Goal: Use online tool/utility: Utilize a website feature to perform a specific function

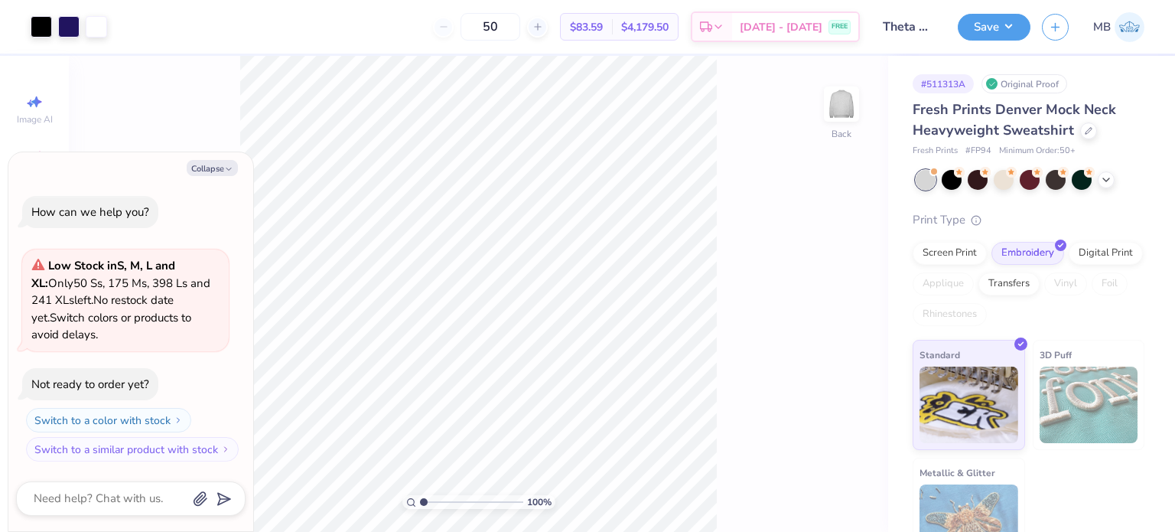
type textarea "x"
drag, startPoint x: 423, startPoint y: 505, endPoint x: 453, endPoint y: 503, distance: 29.9
type input "3.87"
click at [453, 503] on input "range" at bounding box center [471, 502] width 103 height 14
click at [222, 168] on button "Collapse" at bounding box center [212, 168] width 51 height 16
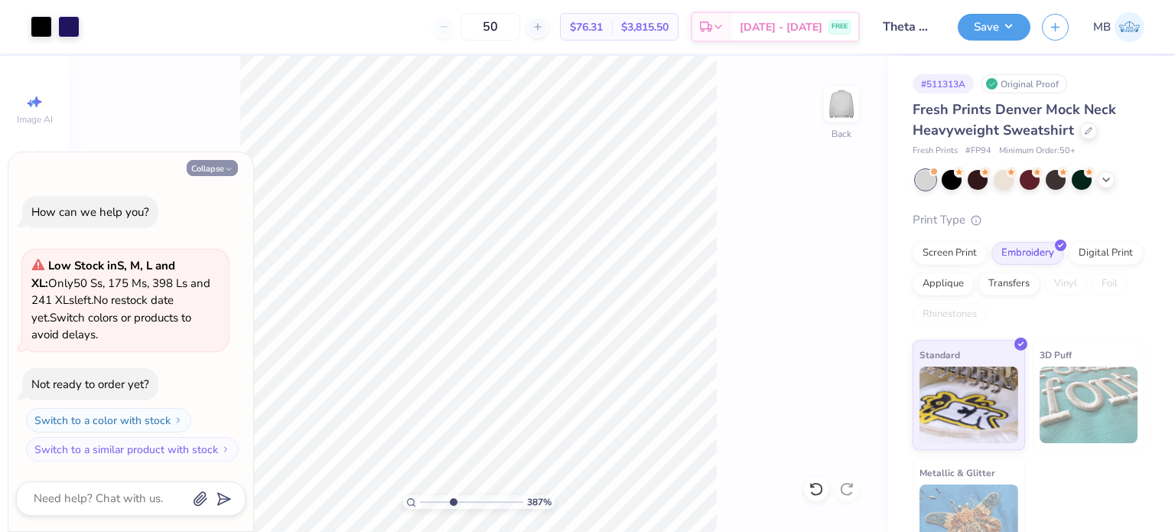
type textarea "x"
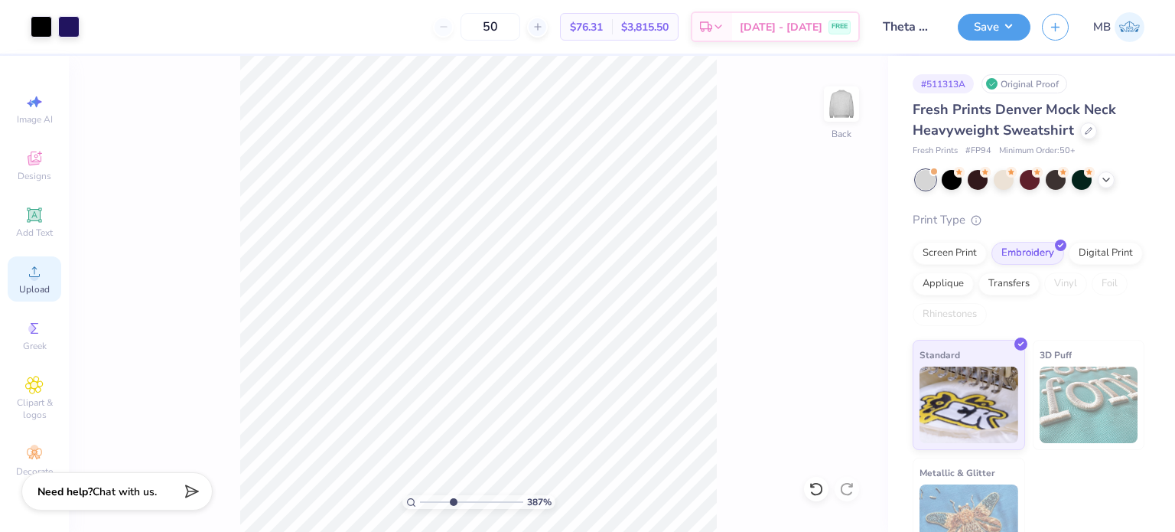
click at [26, 279] on icon at bounding box center [34, 271] width 18 height 18
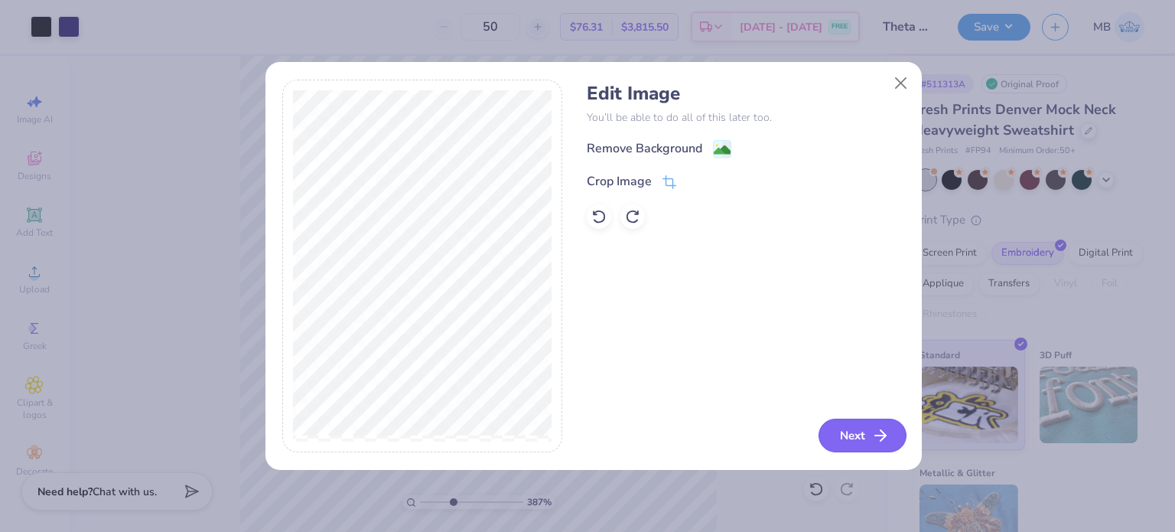
click at [855, 435] on button "Next" at bounding box center [863, 436] width 88 height 34
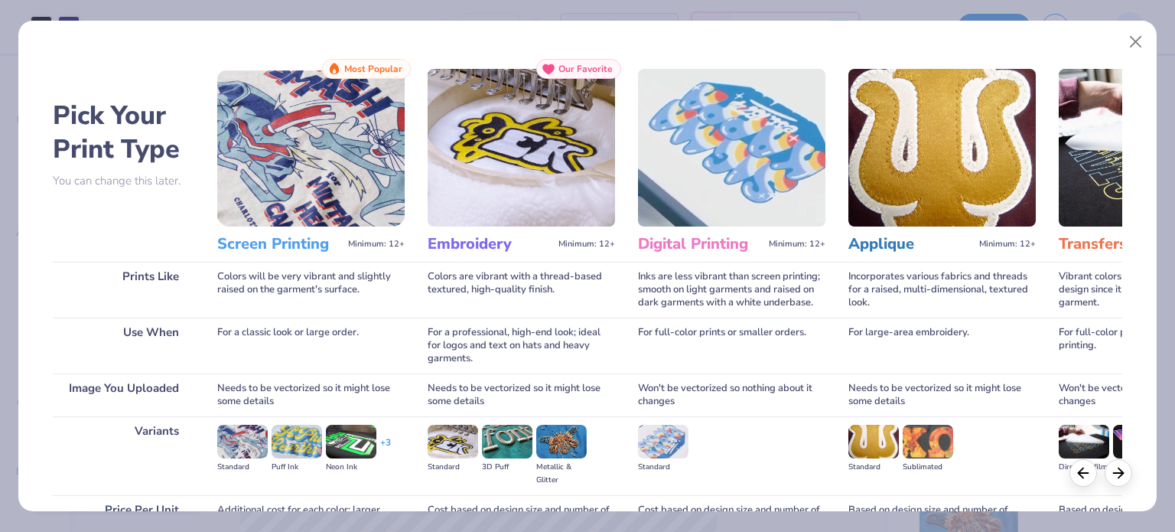
scroll to position [154, 0]
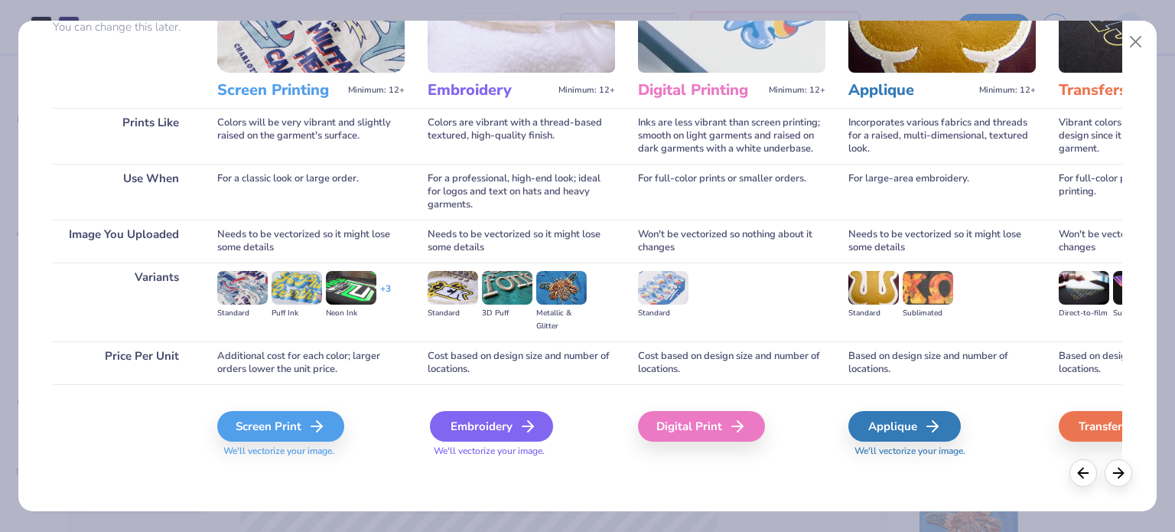
click at [508, 431] on div "Embroidery" at bounding box center [491, 426] width 123 height 31
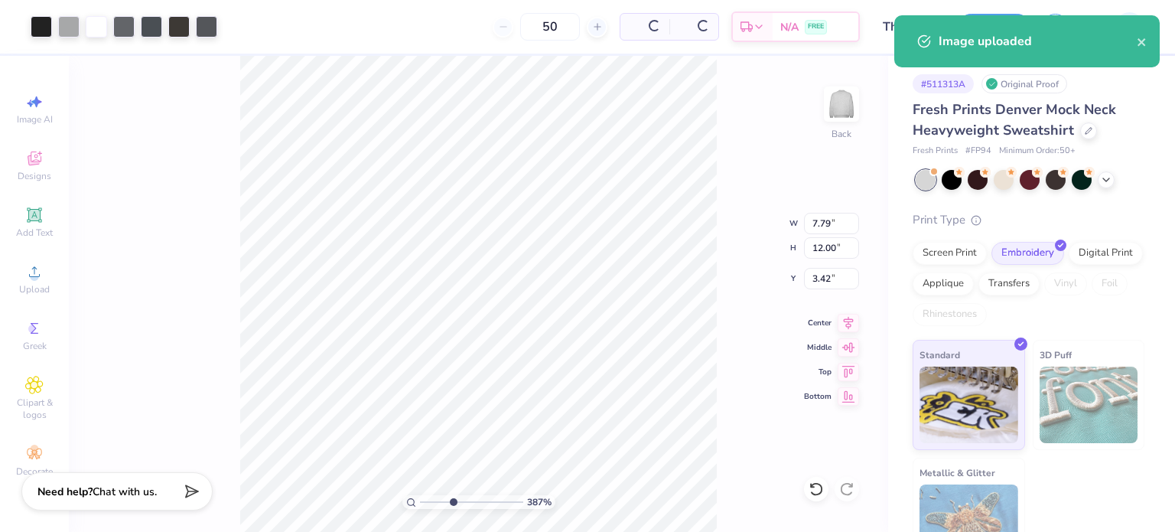
type input "4.17"
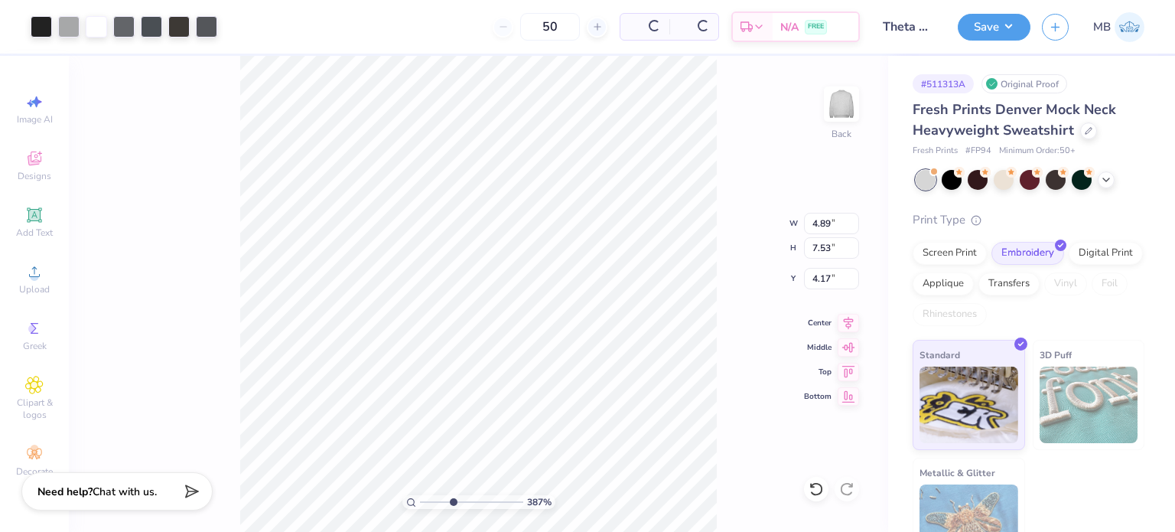
type input "4.89"
type input "7.53"
type input "5.78"
type input "2.02"
type input "3.11"
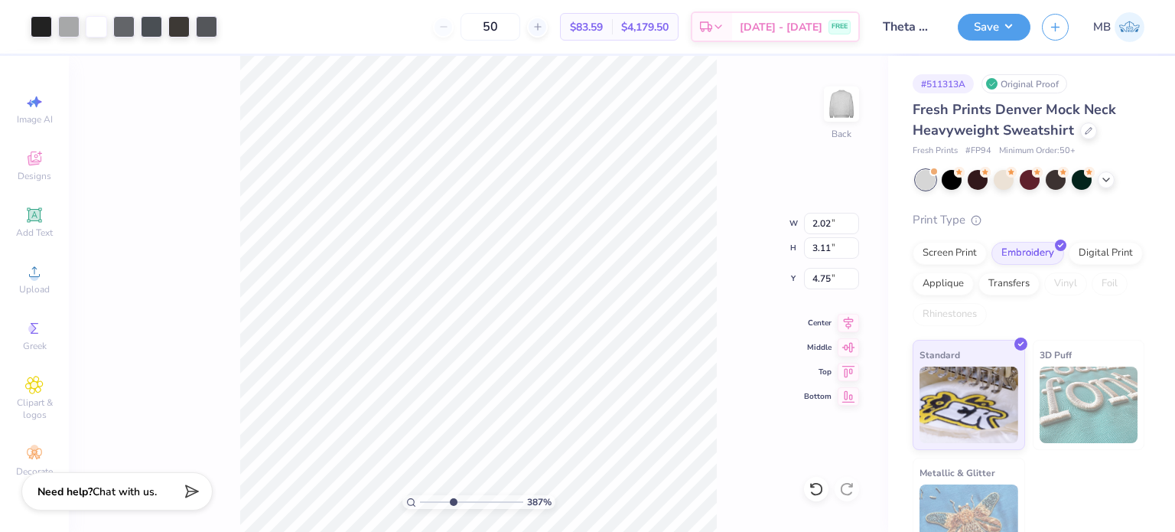
type input "4.95"
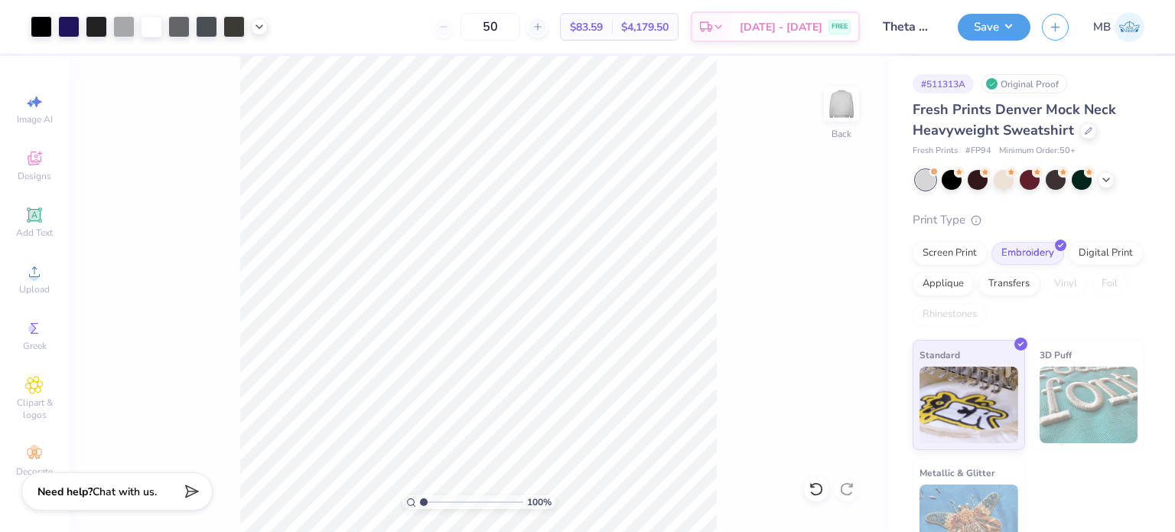
drag, startPoint x: 449, startPoint y: 501, endPoint x: 421, endPoint y: 503, distance: 28.4
click at [421, 503] on input "range" at bounding box center [471, 502] width 103 height 14
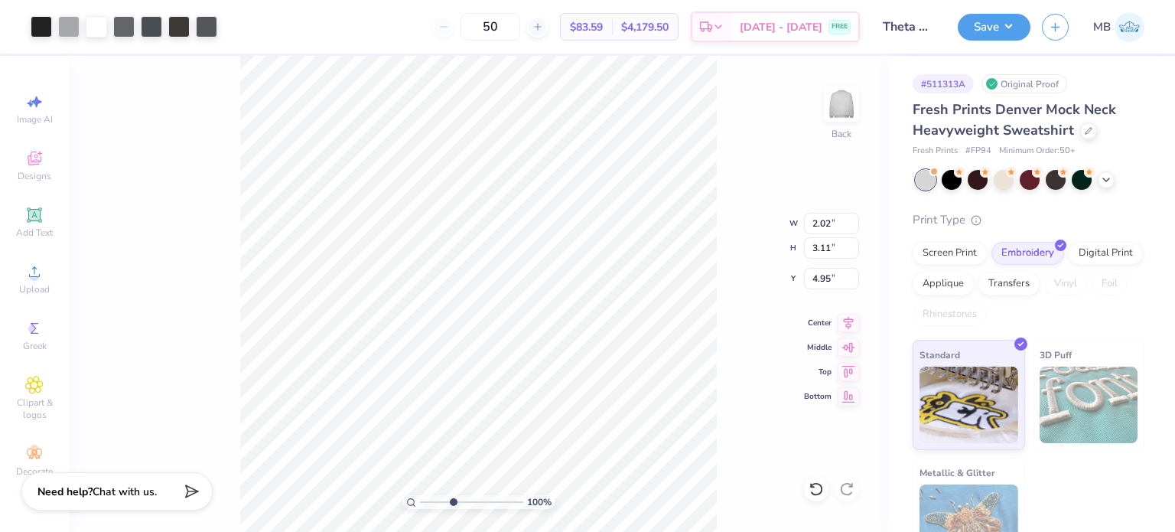
drag, startPoint x: 425, startPoint y: 501, endPoint x: 454, endPoint y: 493, distance: 30.3
type input "3.99"
click at [454, 495] on input "range" at bounding box center [471, 502] width 103 height 14
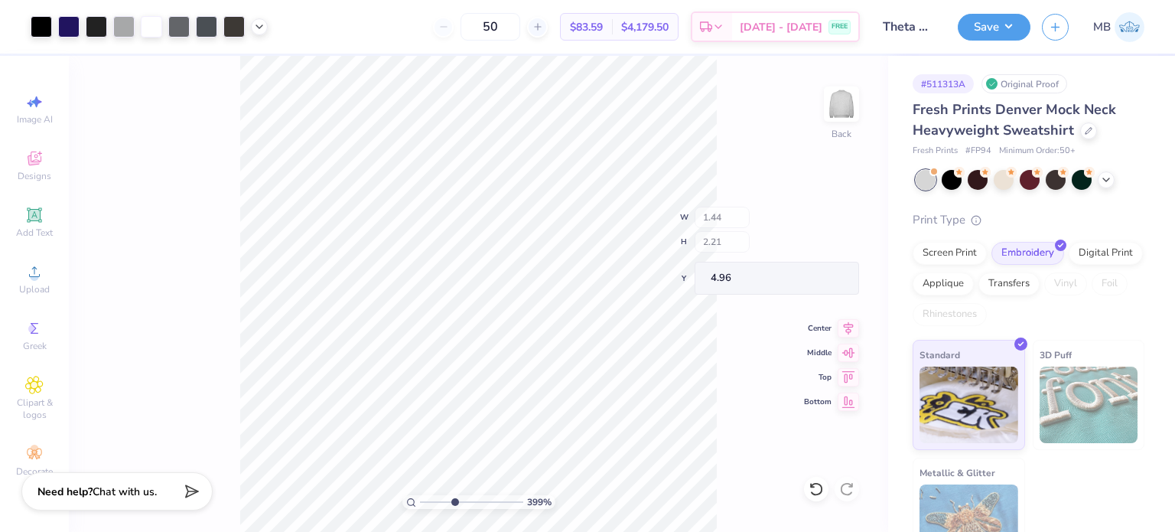
type input "1.44"
type input "2.21"
type input "4.96"
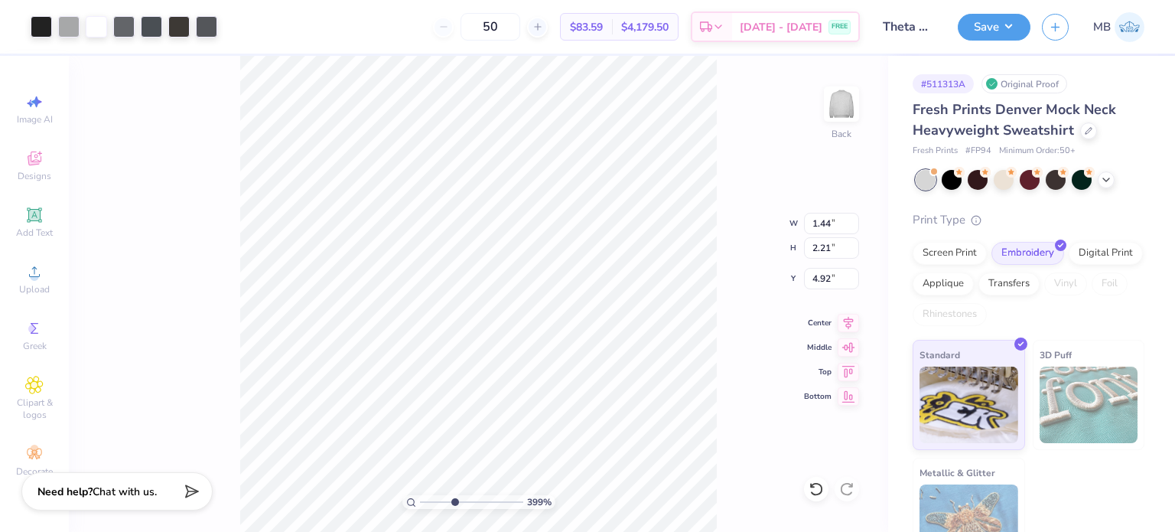
type input "4.84"
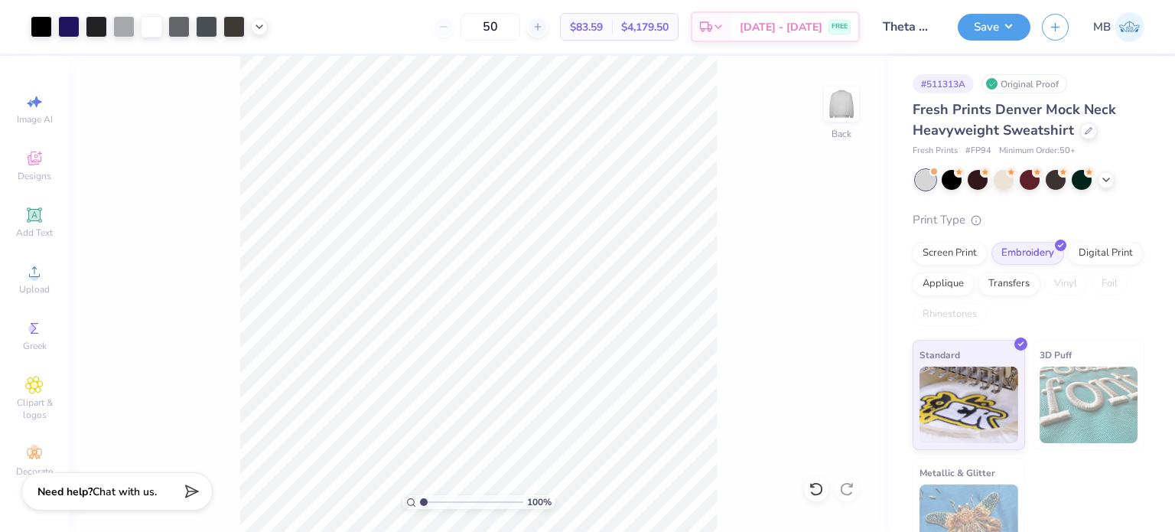
drag, startPoint x: 451, startPoint y: 500, endPoint x: 404, endPoint y: 499, distance: 47.4
type input "1"
click at [420, 499] on input "range" at bounding box center [471, 502] width 103 height 14
click at [992, 37] on button "Save" at bounding box center [994, 24] width 73 height 27
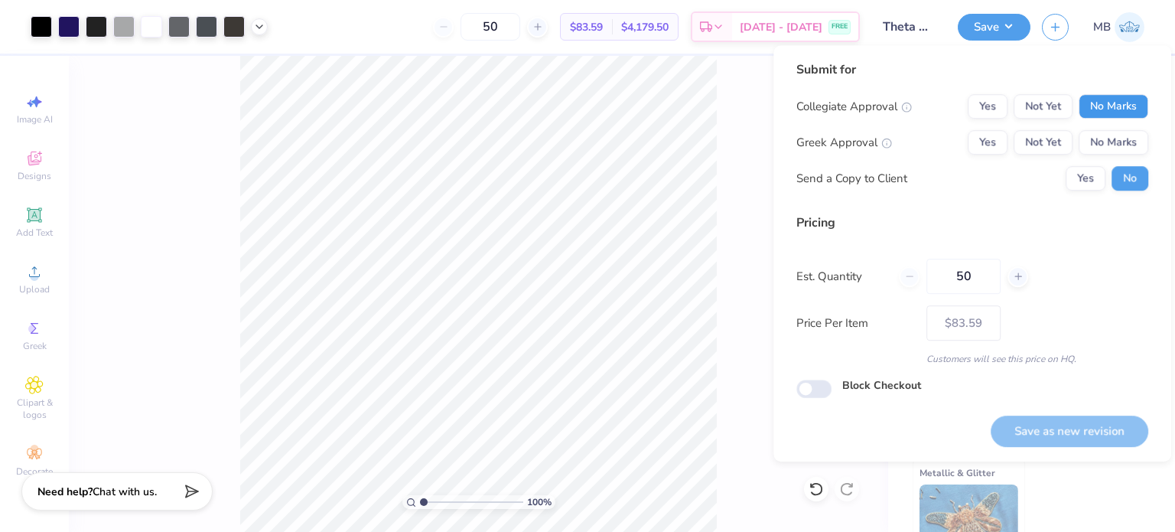
click at [1117, 100] on button "No Marks" at bounding box center [1114, 106] width 70 height 24
click at [976, 152] on button "Yes" at bounding box center [988, 142] width 40 height 24
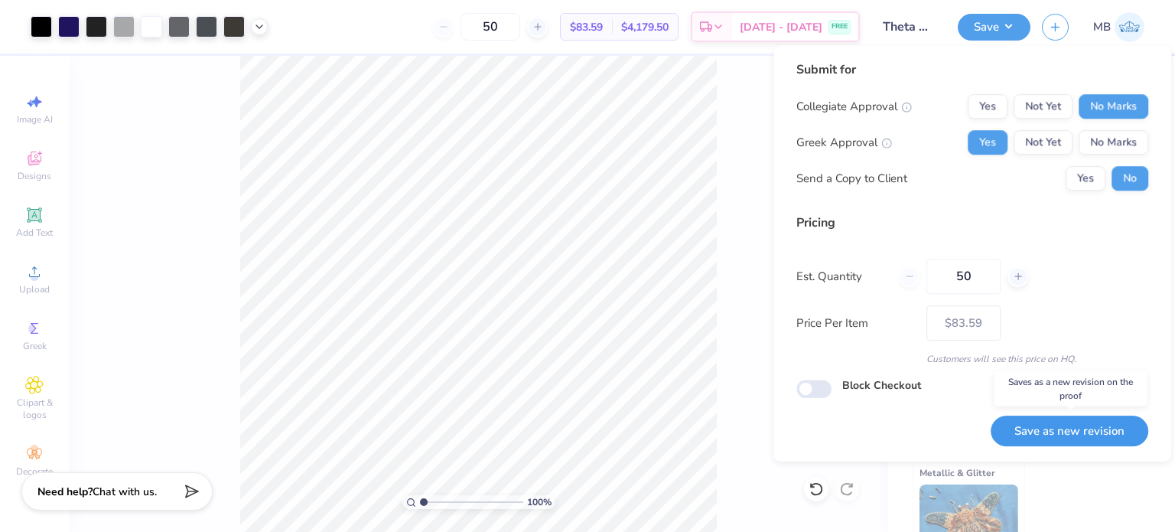
click at [1076, 425] on button "Save as new revision" at bounding box center [1070, 430] width 158 height 31
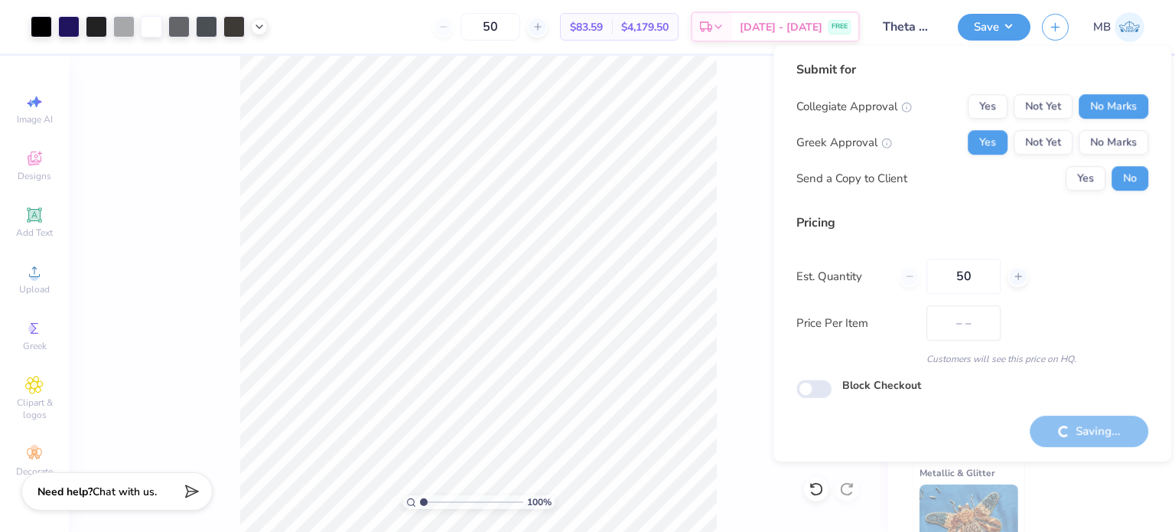
type input "$83.59"
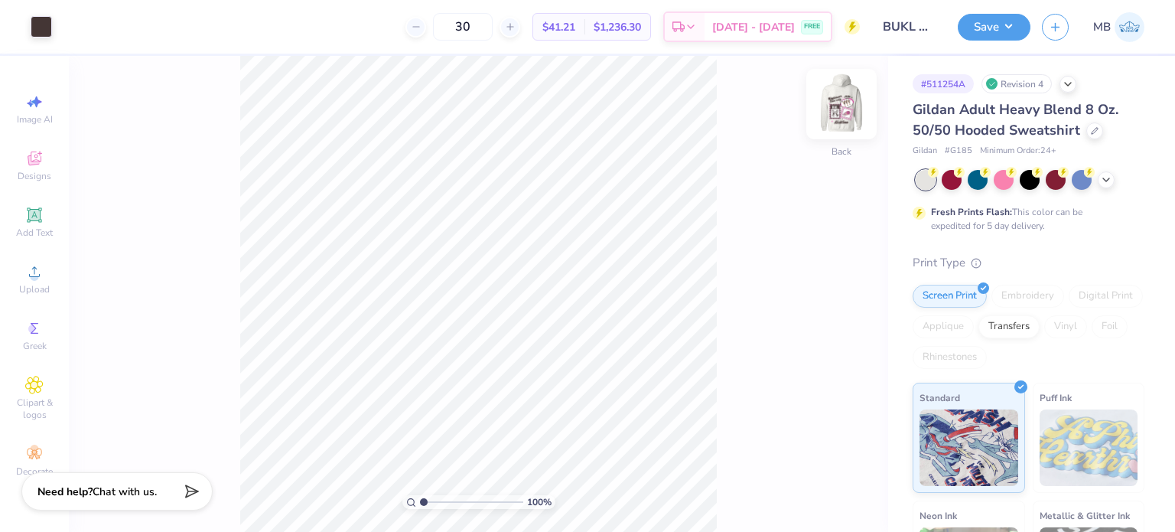
click at [837, 108] on img at bounding box center [841, 103] width 61 height 61
click at [36, 229] on span "Add Text" at bounding box center [34, 232] width 37 height 12
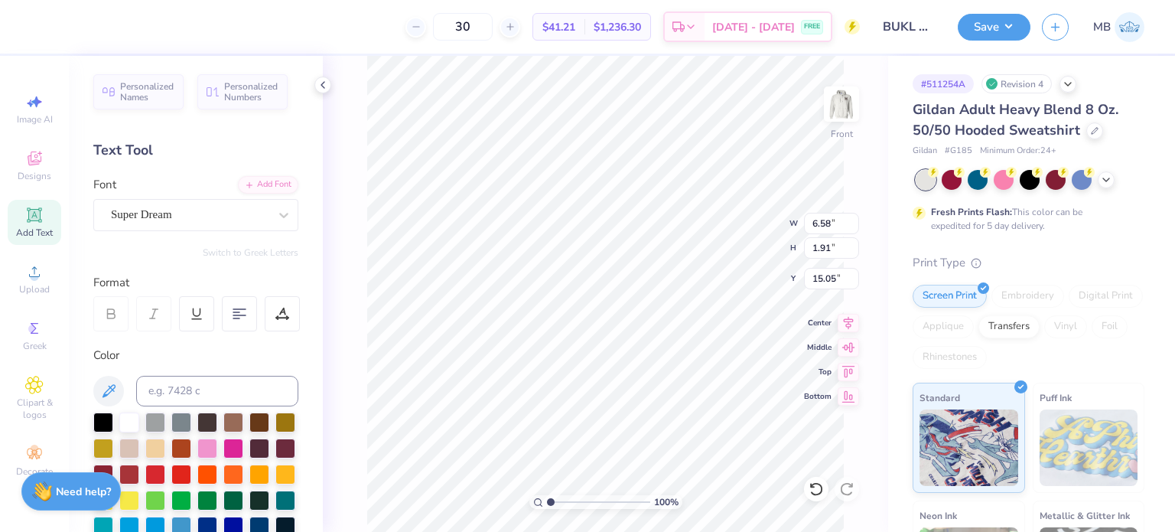
scroll to position [12, 2]
type textarea "TM"
click at [179, 207] on div "Super Dream" at bounding box center [189, 215] width 161 height 24
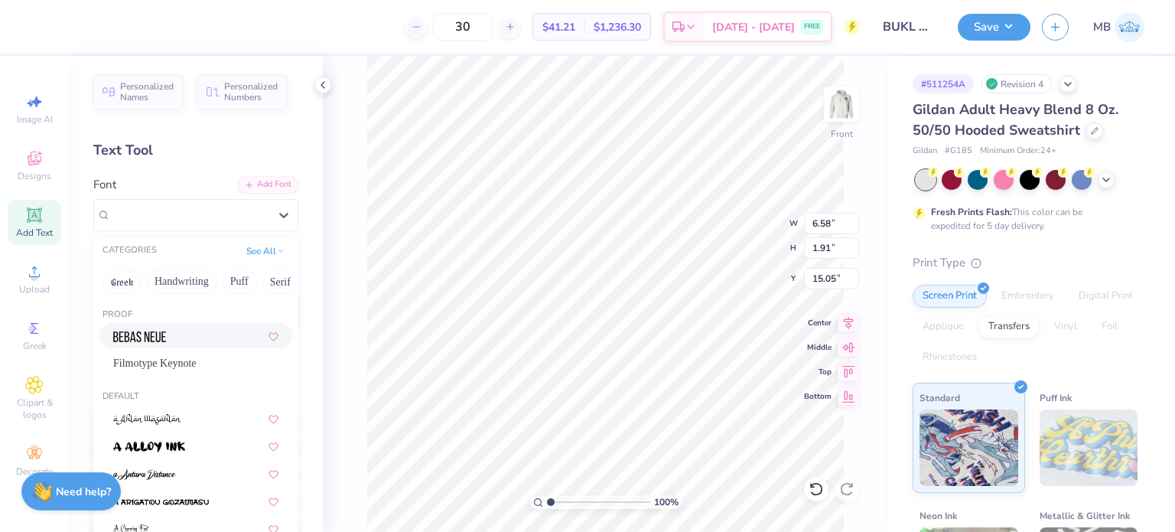
click at [165, 342] on span at bounding box center [139, 335] width 53 height 16
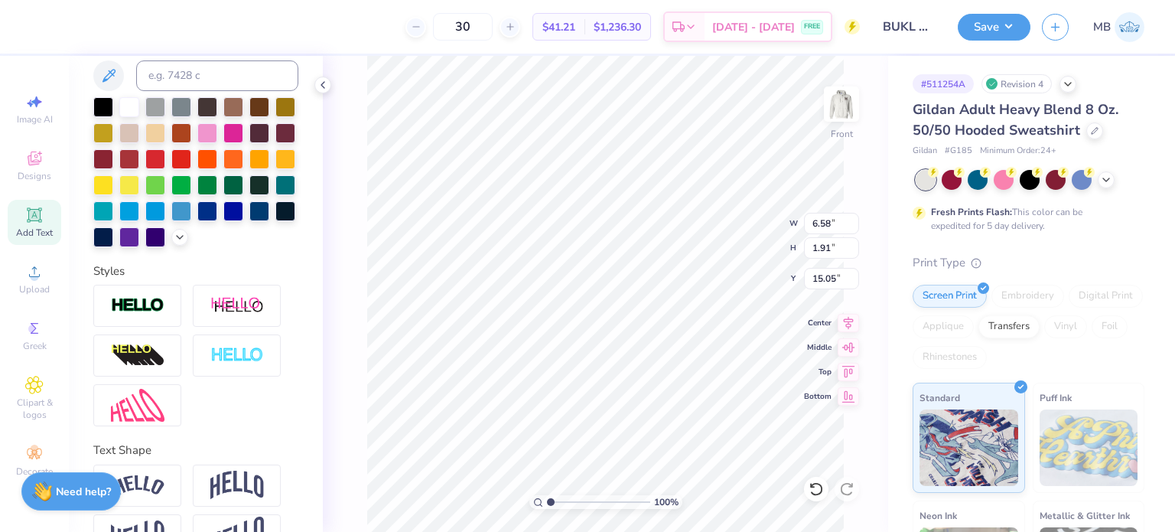
scroll to position [306, 0]
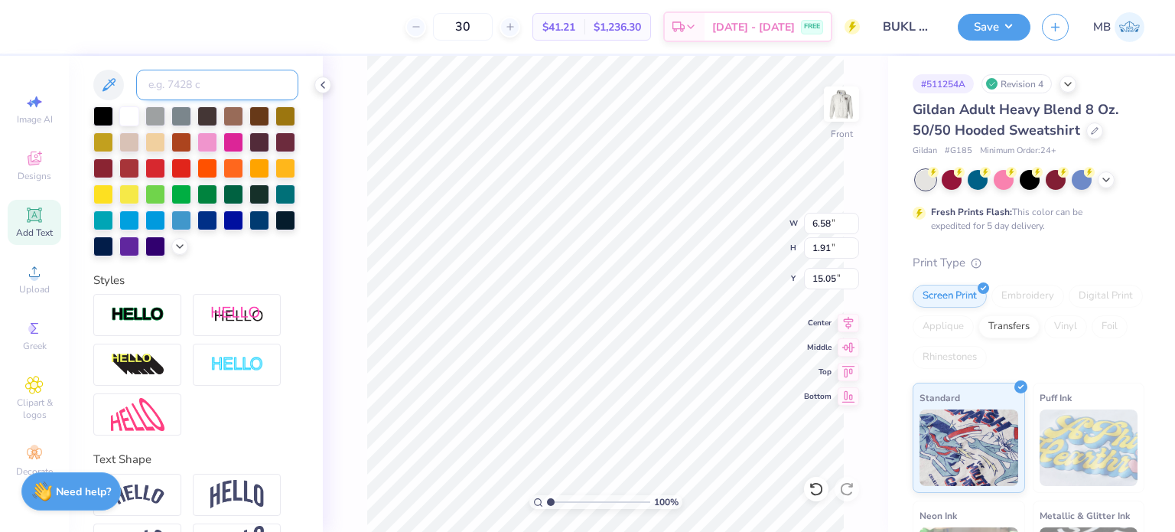
click at [194, 83] on input at bounding box center [217, 85] width 162 height 31
type input "439C"
type textarea "TM"
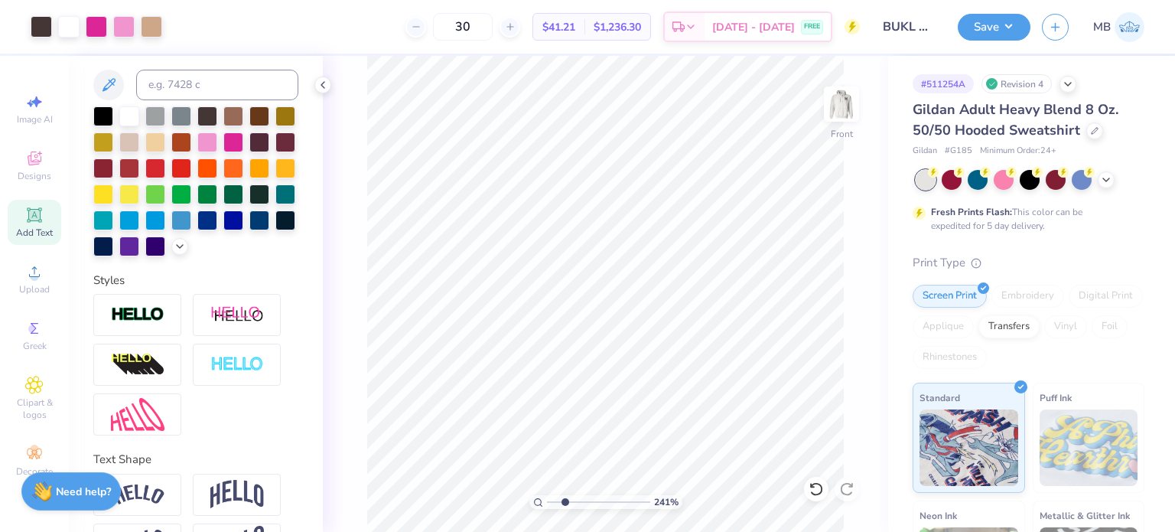
type input "2.41"
click at [565, 501] on input "range" at bounding box center [598, 502] width 103 height 14
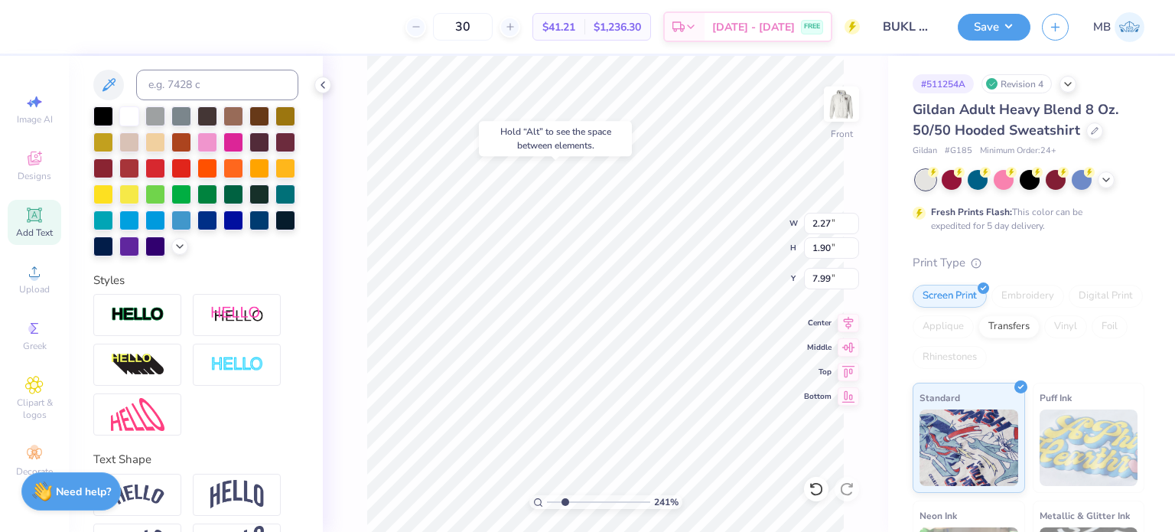
type input "7.99"
type input "0.64"
type input "0.54"
drag, startPoint x: 567, startPoint y: 506, endPoint x: 591, endPoint y: 503, distance: 23.8
type input "4.97"
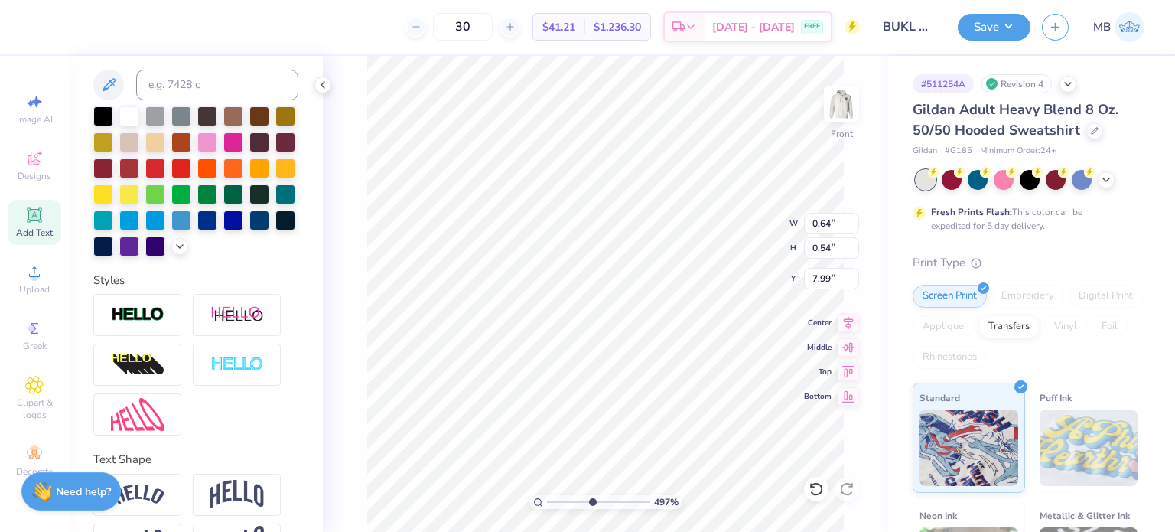
click at [591, 503] on input "range" at bounding box center [598, 502] width 103 height 14
type input "8.04"
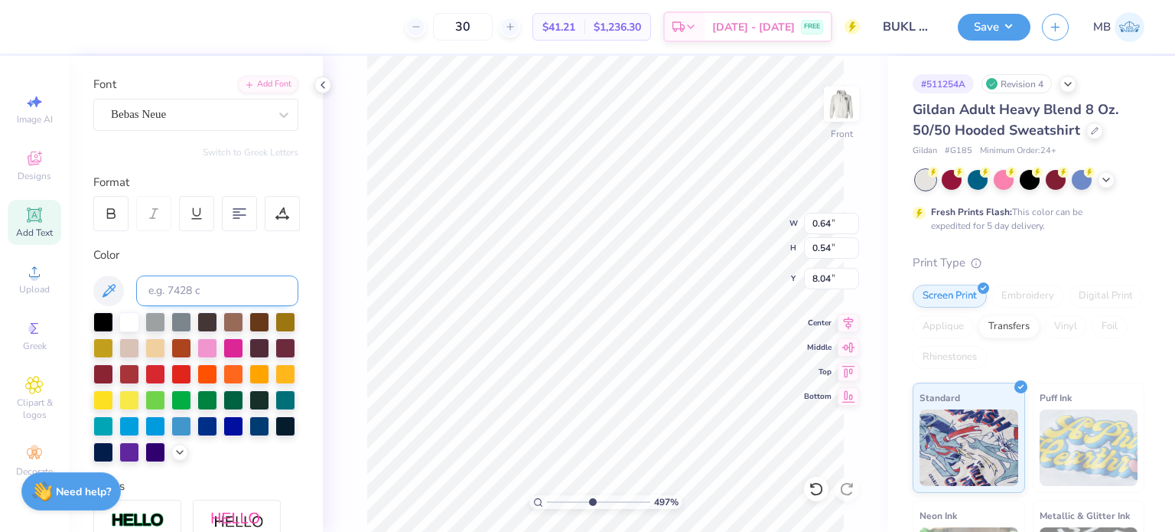
scroll to position [97, 0]
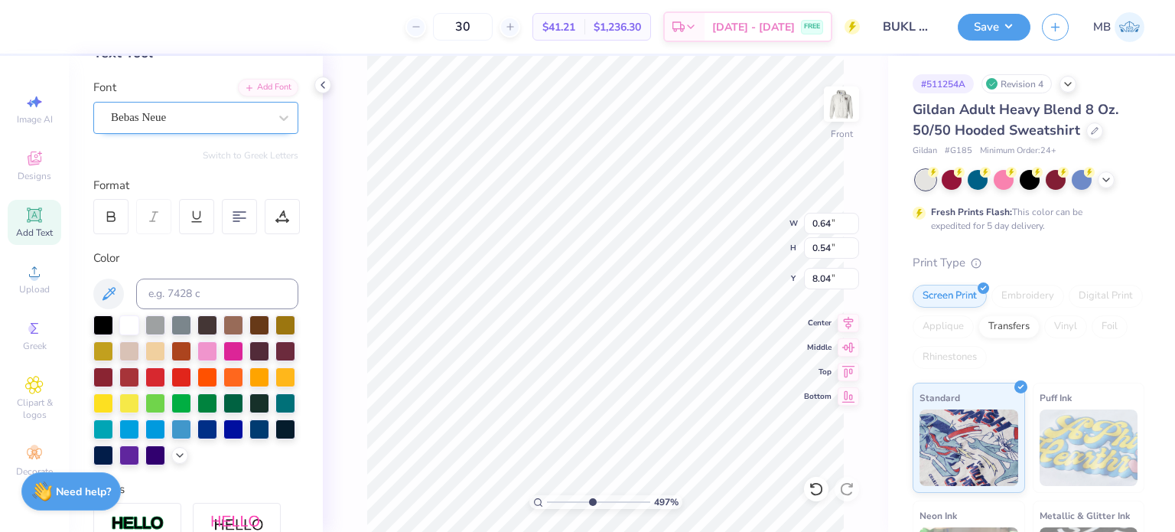
click at [182, 122] on div "Bebas Neue" at bounding box center [189, 118] width 161 height 24
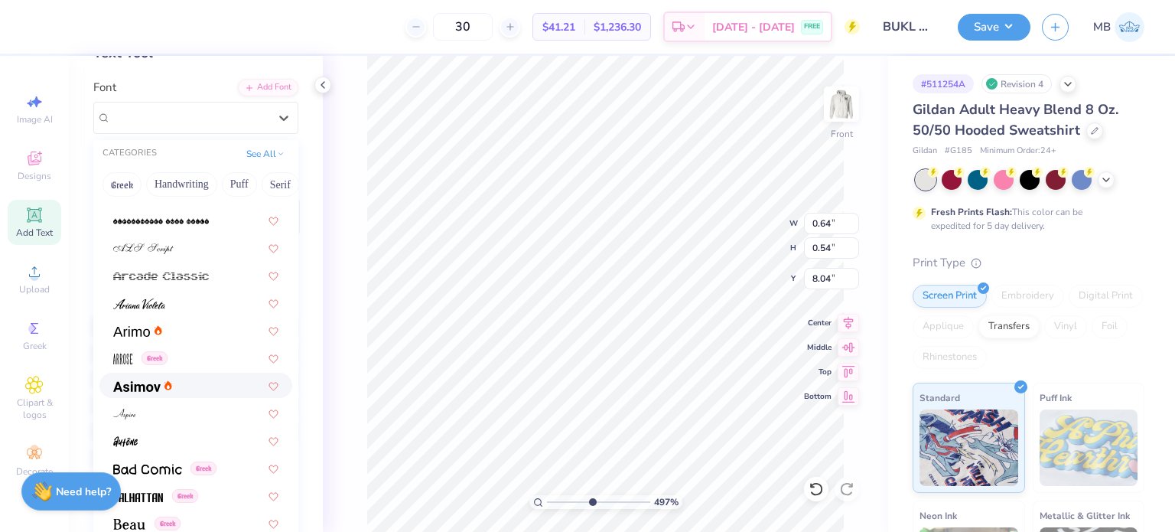
scroll to position [489, 0]
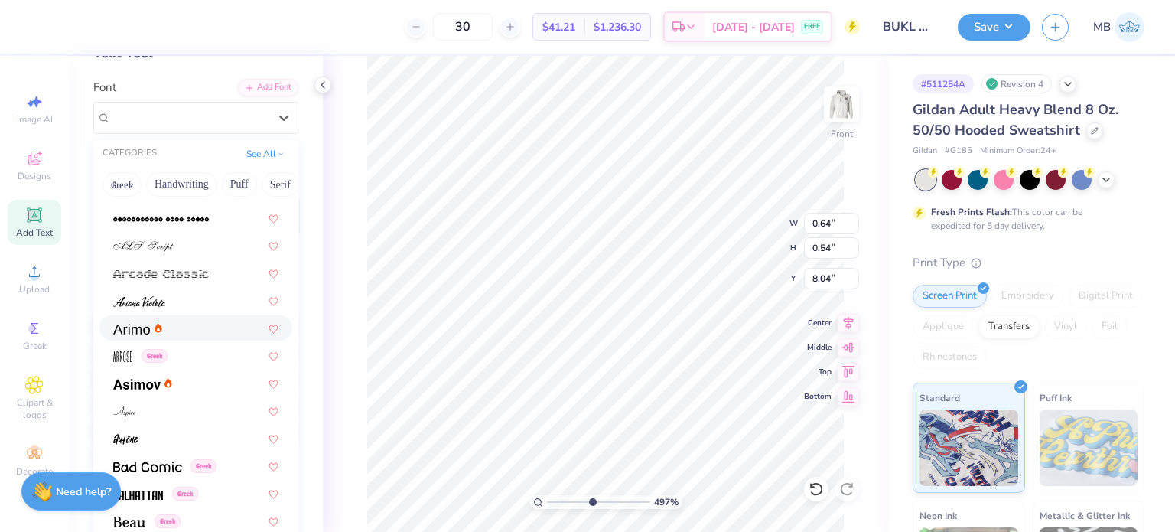
click at [142, 327] on img at bounding box center [131, 329] width 37 height 11
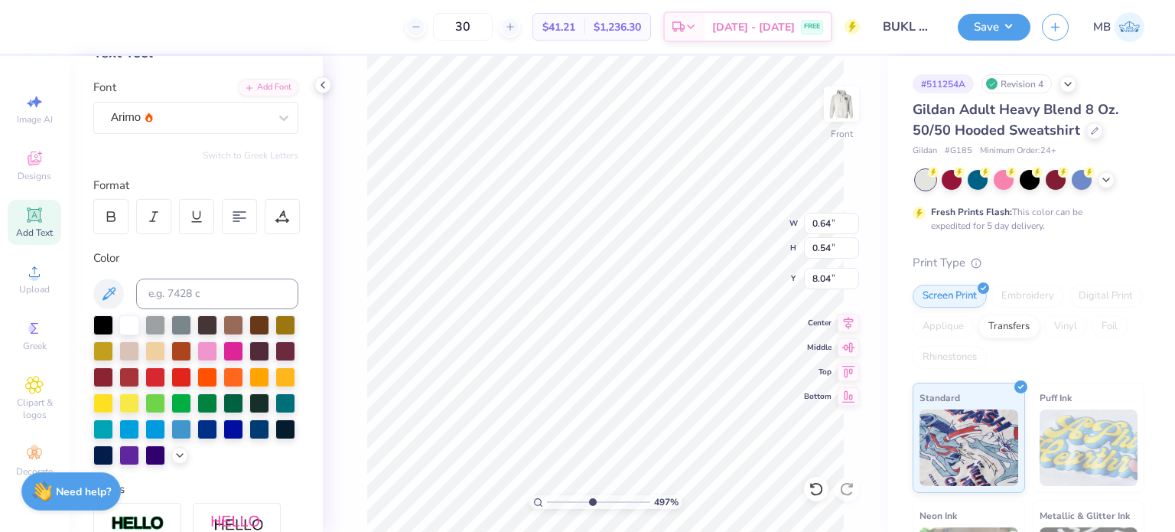
type input "1.03"
type input "0.53"
type input "15.00"
type input "16.58"
type input "6.75"
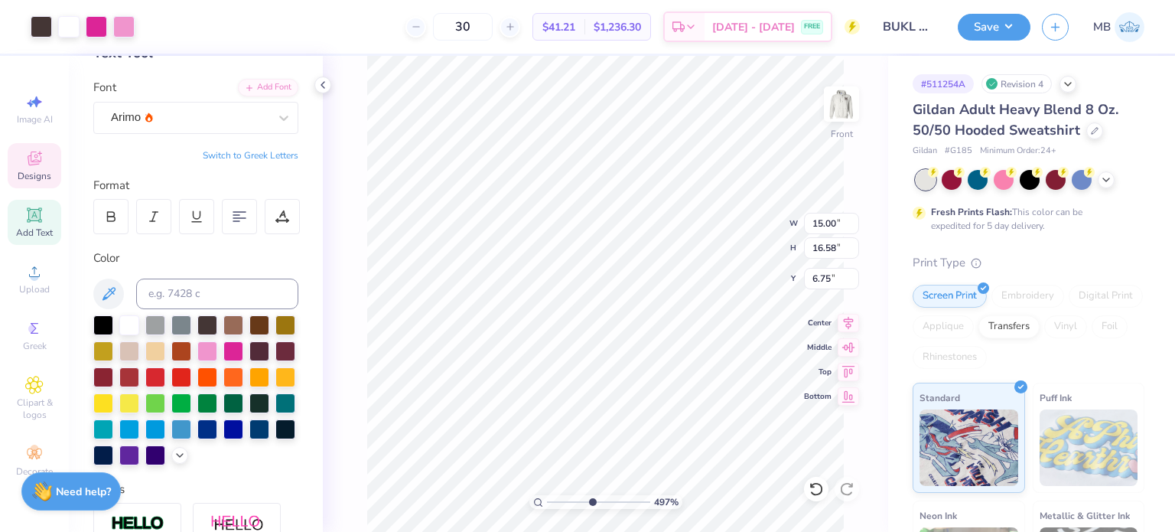
type input "0.30"
type input "0.16"
type input "8.34"
type input "0.33"
type input "0.21"
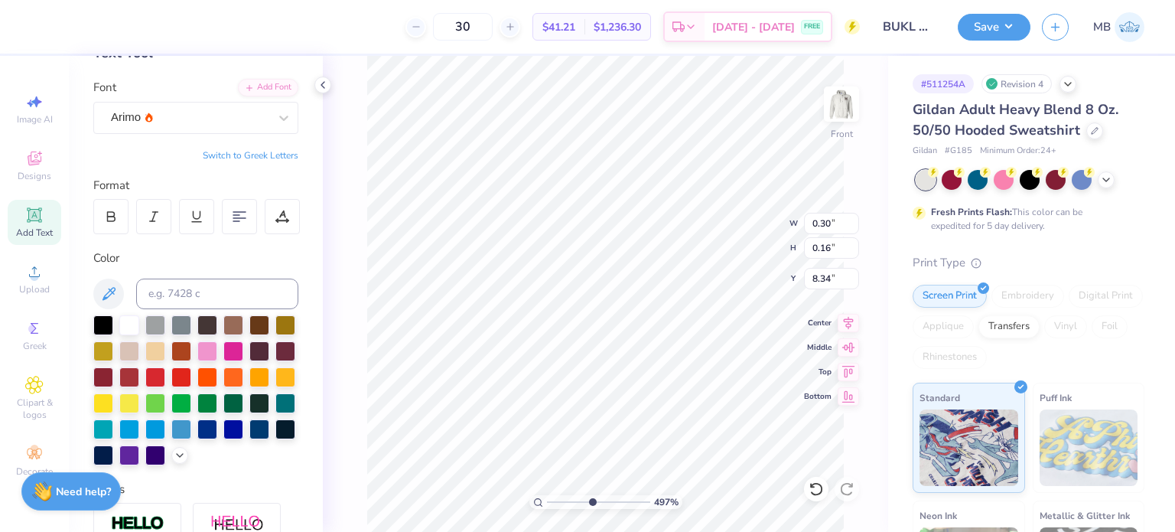
type input "8.31"
type input "15.00"
type input "16.58"
type input "6.75"
type input "0.33"
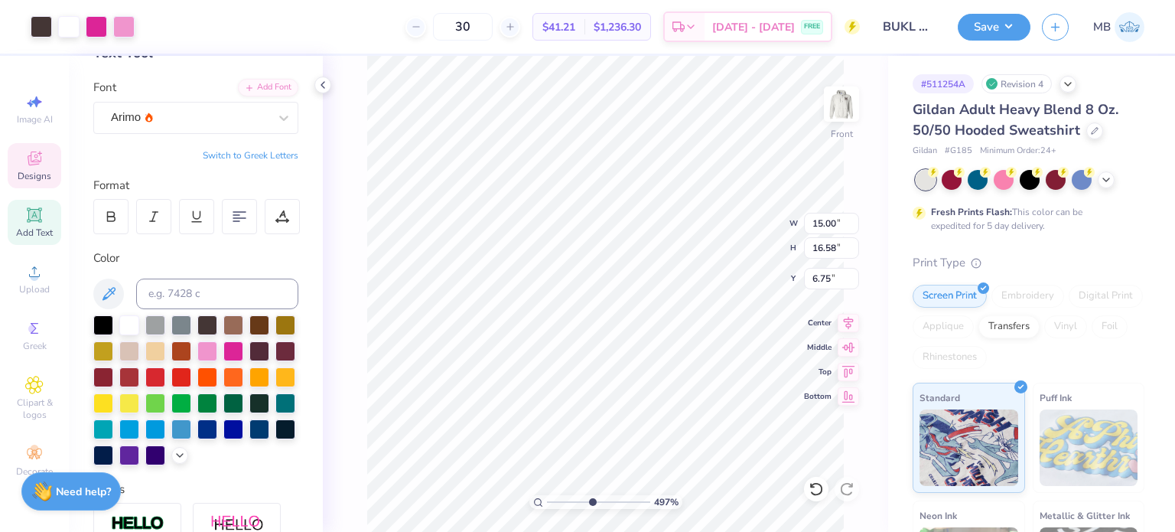
type input "0.21"
type input "8.31"
type input "15.00"
type input "16.58"
type input "6.75"
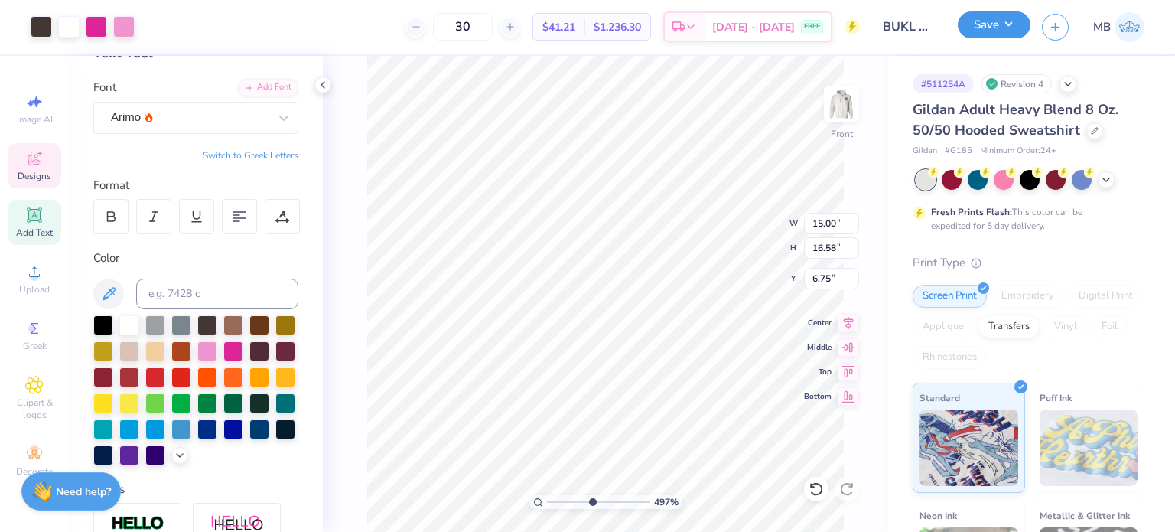
click at [1002, 19] on button "Save" at bounding box center [994, 24] width 73 height 27
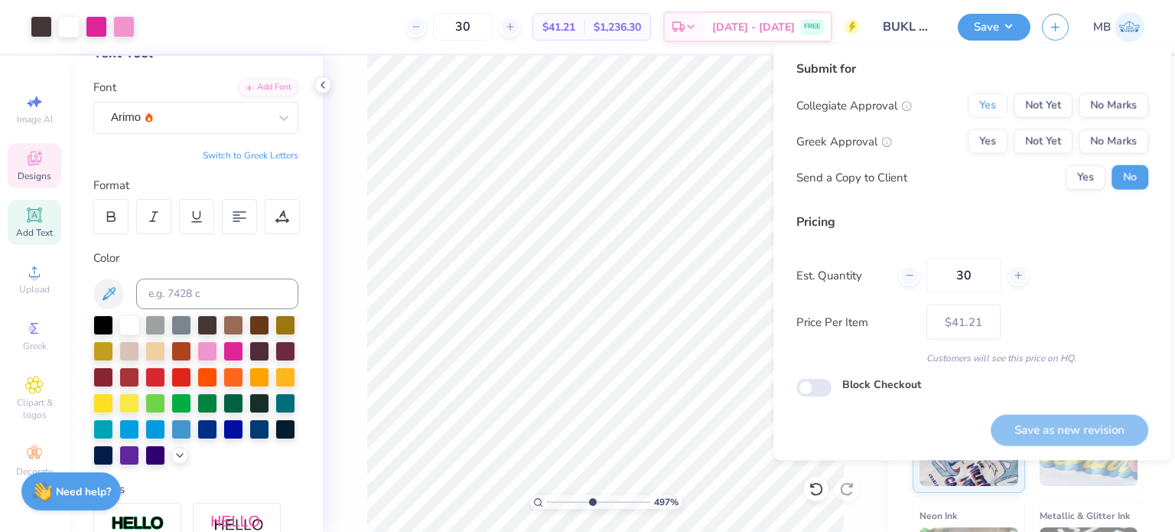
drag, startPoint x: 985, startPoint y: 109, endPoint x: 1150, endPoint y: 164, distance: 174.2
click at [985, 108] on button "Yes" at bounding box center [988, 105] width 40 height 24
click at [1125, 143] on button "No Marks" at bounding box center [1114, 141] width 70 height 24
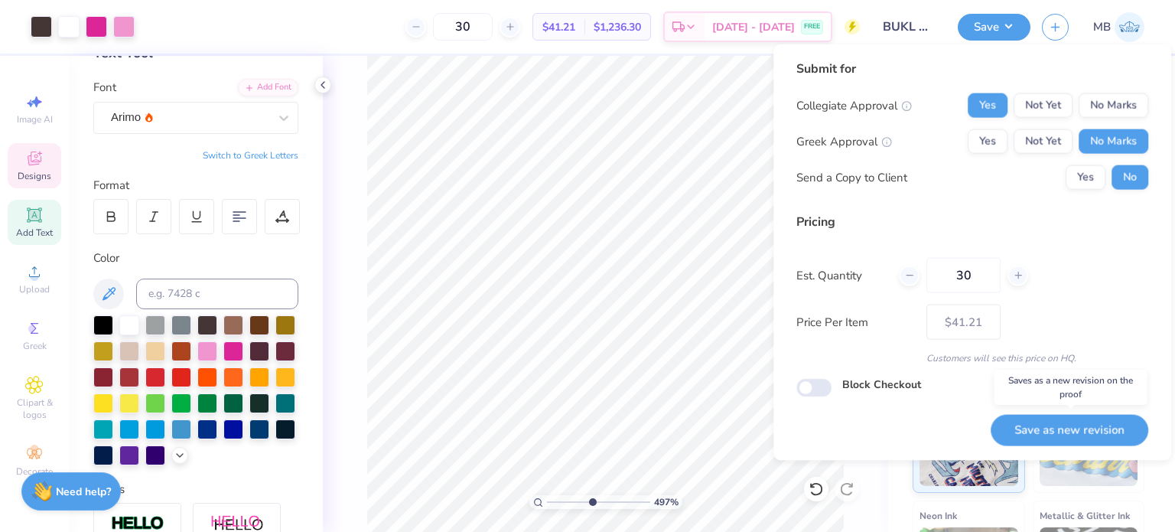
drag, startPoint x: 1041, startPoint y: 421, endPoint x: 1034, endPoint y: 428, distance: 9.7
click at [1041, 420] on button "Save as new revision" at bounding box center [1070, 429] width 158 height 31
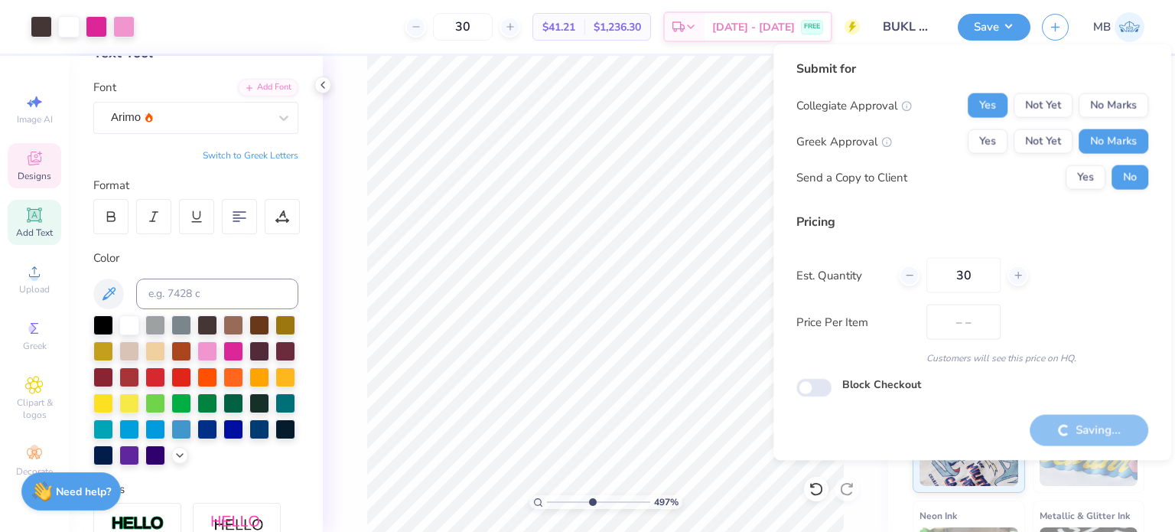
type input "$41.21"
